Goal: Book appointment/travel/reservation

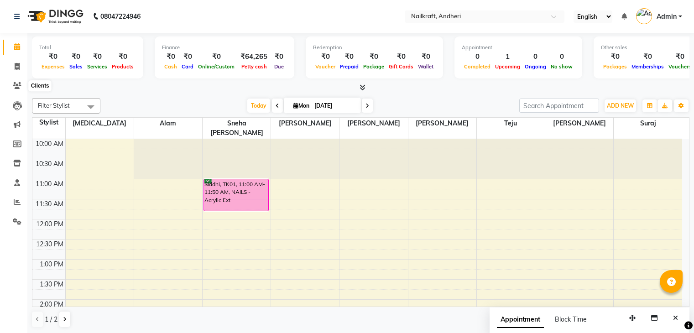
click at [10, 86] on span at bounding box center [17, 86] width 16 height 10
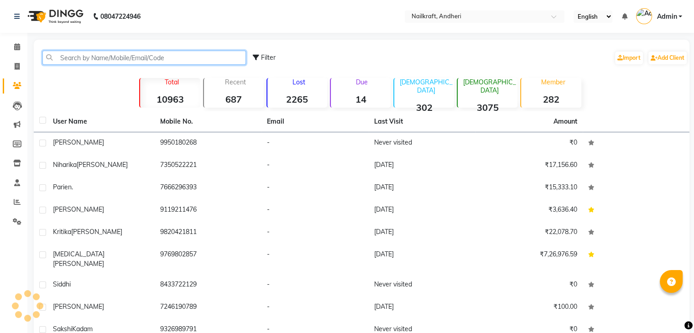
click at [117, 55] on input "text" at bounding box center [144, 58] width 204 height 14
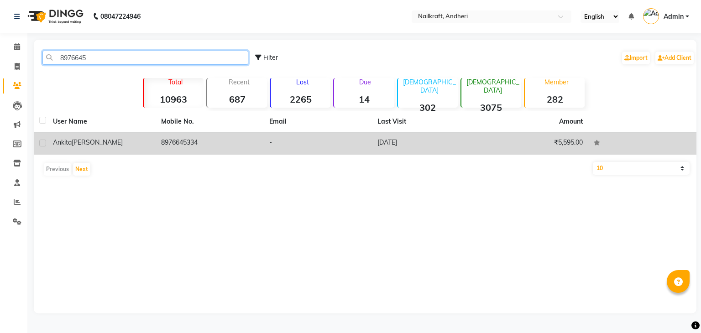
type input "8976645"
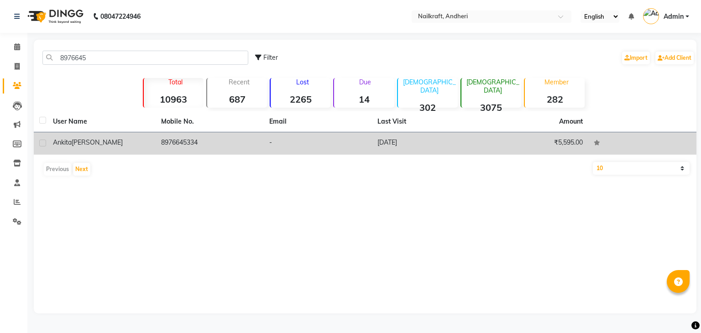
click at [193, 141] on td "8976645334" at bounding box center [210, 143] width 108 height 22
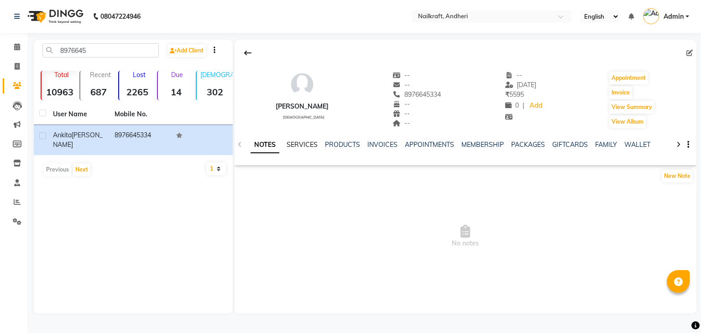
click at [300, 141] on link "SERVICES" at bounding box center [302, 145] width 31 height 8
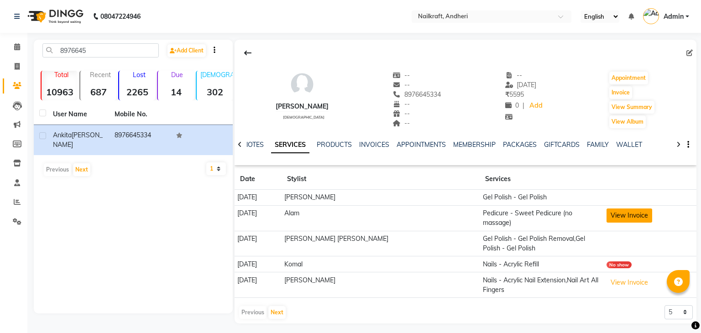
click at [606, 210] on button "View Invoice" at bounding box center [629, 216] width 46 height 14
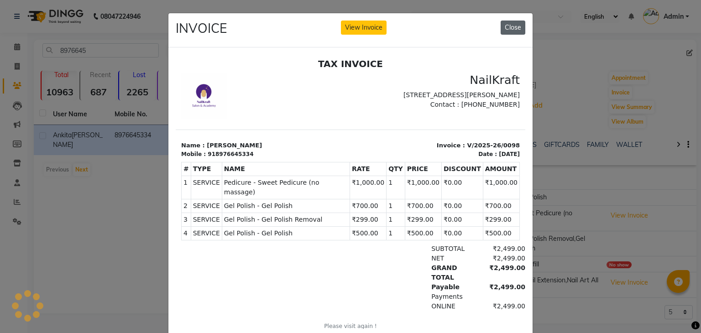
click at [509, 29] on button "Close" at bounding box center [513, 28] width 25 height 14
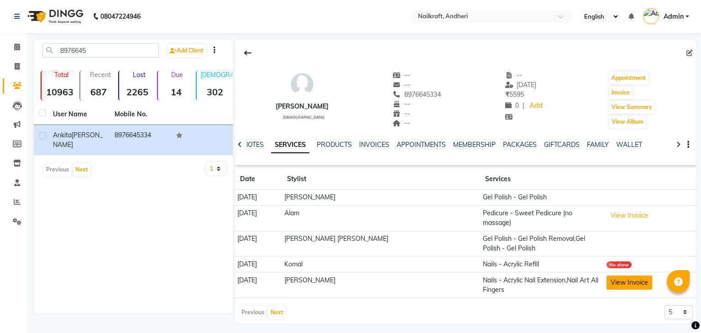
click at [612, 279] on button "View Invoice" at bounding box center [629, 283] width 46 height 14
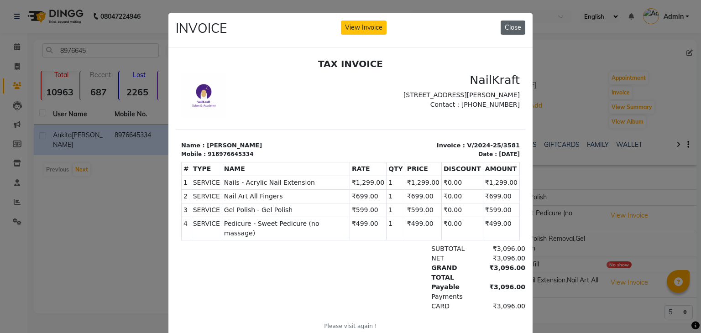
click at [516, 24] on button "Close" at bounding box center [513, 28] width 25 height 14
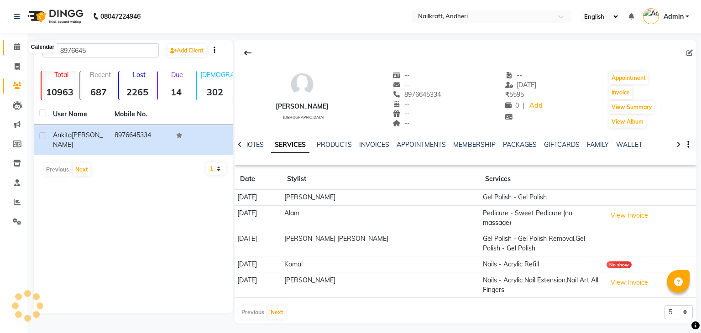
click at [17, 47] on icon at bounding box center [17, 46] width 6 height 7
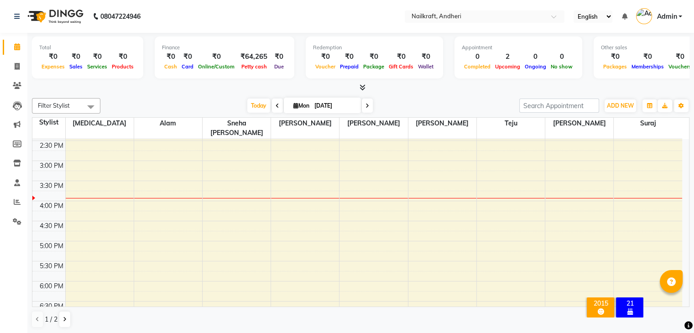
scroll to position [190, 0]
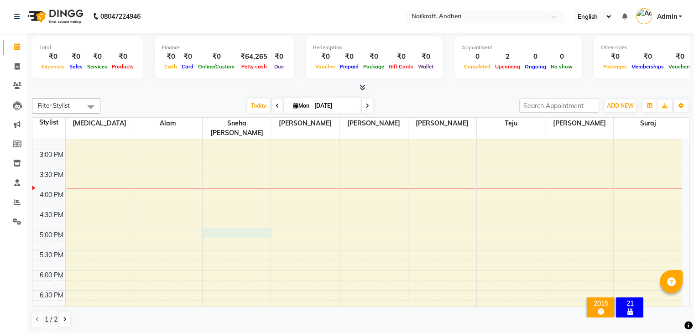
click at [248, 223] on div "10:00 AM 10:30 AM 11:00 AM 11:30 AM 12:00 PM 12:30 PM 1:00 PM 1:30 PM 2:00 PM 2…" at bounding box center [357, 189] width 650 height 481
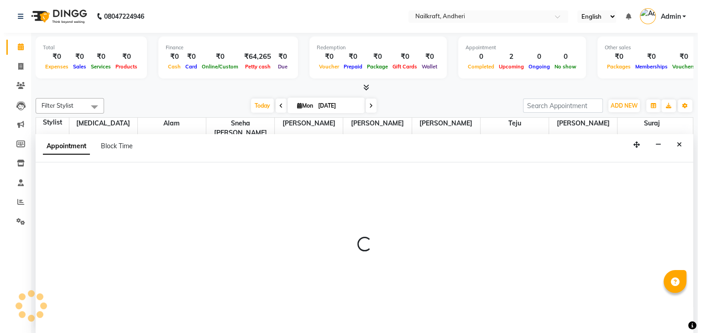
scroll to position [0, 0]
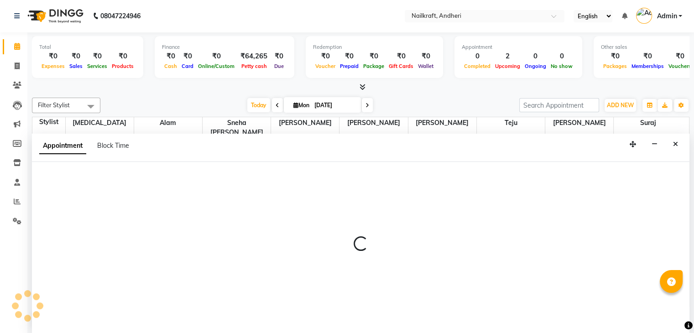
select select "76415"
select select "1020"
select select "tentative"
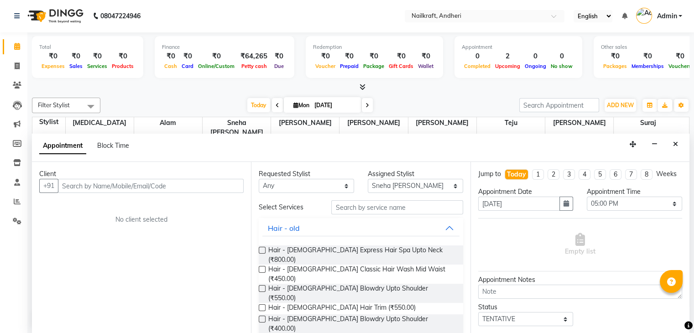
click at [200, 181] on input "text" at bounding box center [151, 186] width 186 height 14
type input "88976645334"
click at [236, 183] on span "Add Client" at bounding box center [224, 186] width 31 height 8
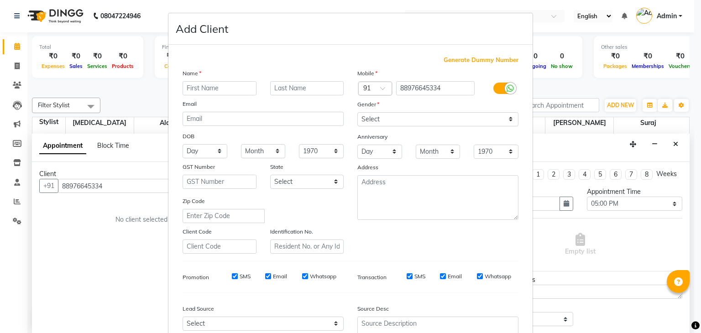
click at [239, 91] on input "text" at bounding box center [220, 88] width 74 height 14
click at [236, 90] on input "Ankits" at bounding box center [220, 88] width 74 height 14
type input "Ankita"
click at [377, 119] on select "Select [DEMOGRAPHIC_DATA] [DEMOGRAPHIC_DATA] Other Prefer Not To Say" at bounding box center [437, 119] width 161 height 14
select select "[DEMOGRAPHIC_DATA]"
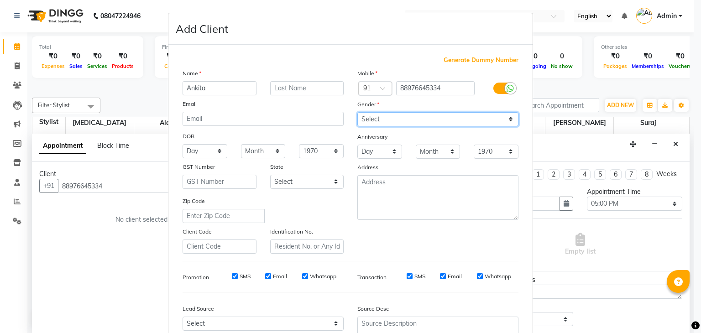
click at [357, 113] on select "Select [DEMOGRAPHIC_DATA] [DEMOGRAPHIC_DATA] Other Prefer Not To Say" at bounding box center [437, 119] width 161 height 14
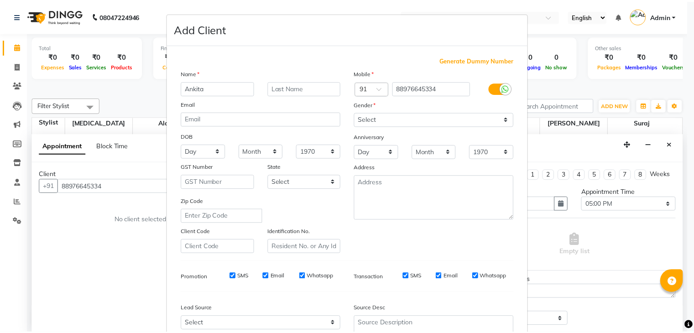
scroll to position [93, 0]
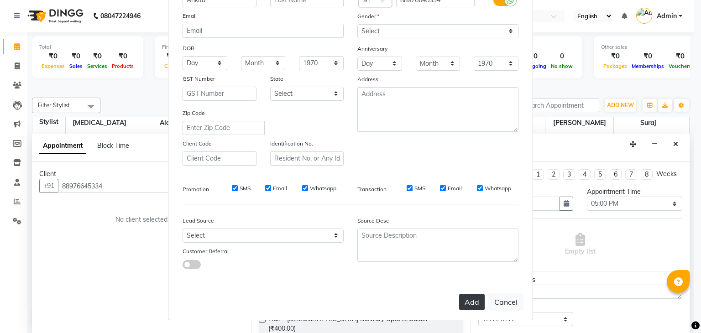
click at [459, 300] on button "Add" at bounding box center [472, 302] width 26 height 16
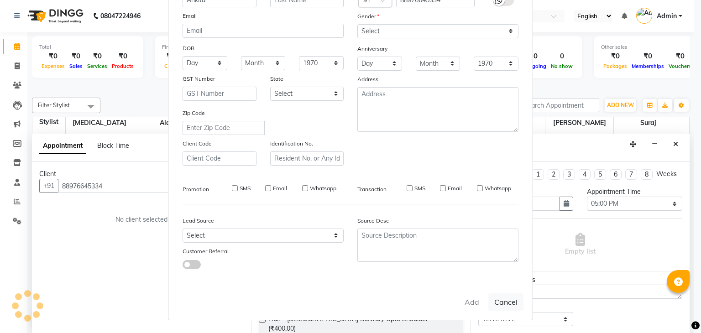
select select
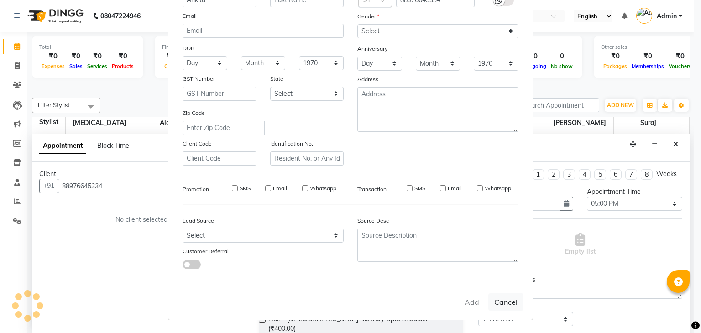
select select
checkbox input "false"
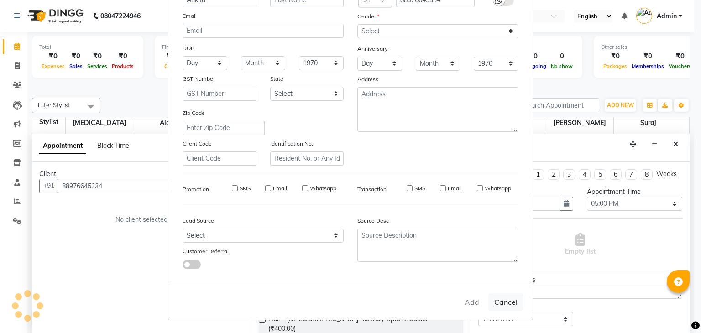
checkbox input "false"
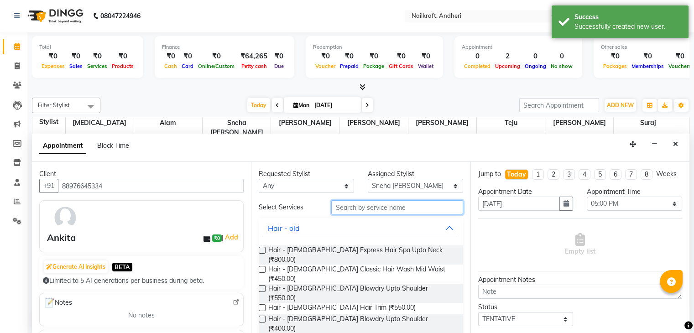
click at [339, 204] on input "text" at bounding box center [396, 207] width 131 height 14
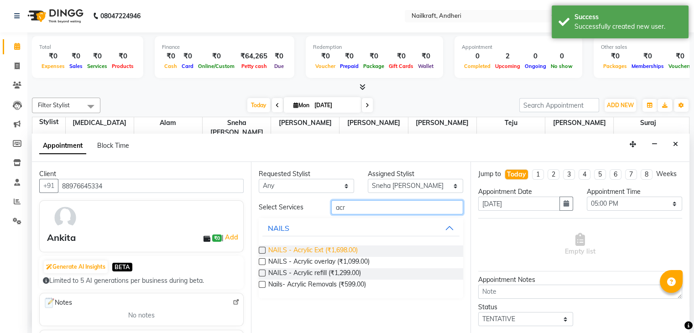
type input "acr"
click at [340, 247] on span "NAILS - Acrylic Ext (₹1,698.00)" at bounding box center [312, 251] width 89 height 11
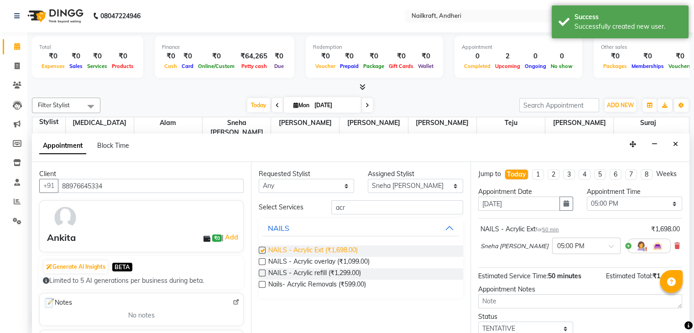
checkbox input "false"
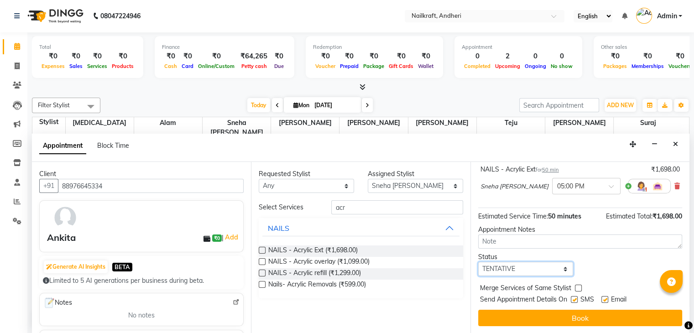
click at [532, 272] on select "Select TENTATIVE CONFIRM CHECK-IN UPCOMING" at bounding box center [525, 269] width 95 height 14
select select "confirm booking"
click at [478, 262] on select "Select TENTATIVE CONFIRM CHECK-IN UPCOMING" at bounding box center [525, 269] width 95 height 14
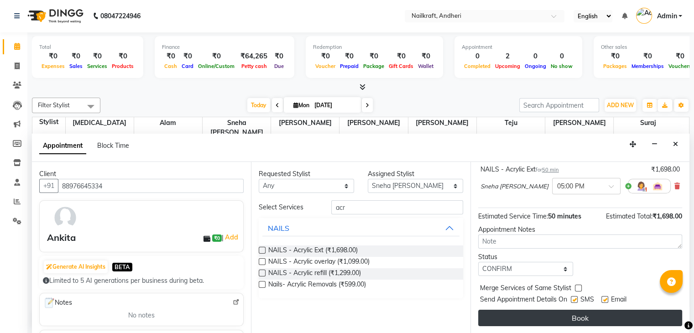
click at [564, 319] on button "Book" at bounding box center [580, 318] width 204 height 16
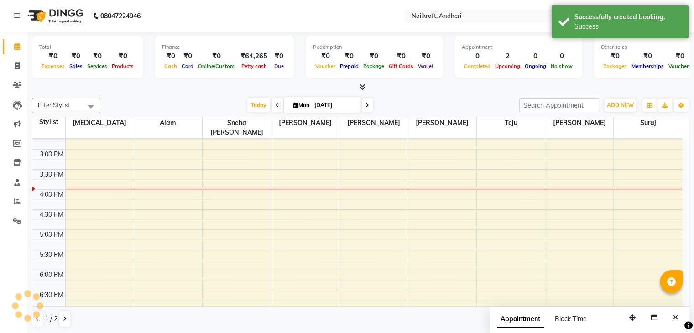
scroll to position [0, 0]
